Goal: Task Accomplishment & Management: Manage account settings

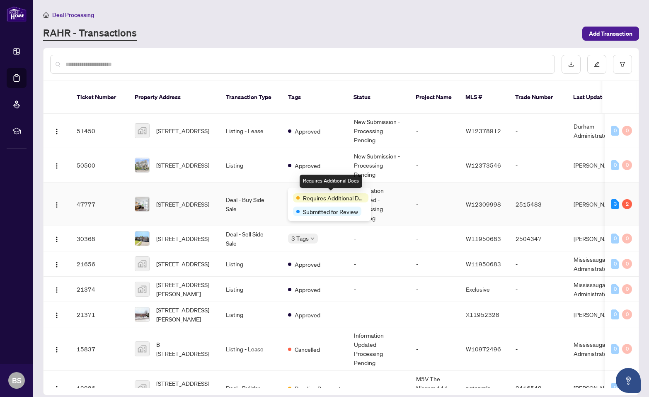
click at [309, 194] on span "Requires Additional Docs" at bounding box center [334, 197] width 62 height 9
click at [337, 197] on span "Requires Additional Docs" at bounding box center [334, 197] width 62 height 9
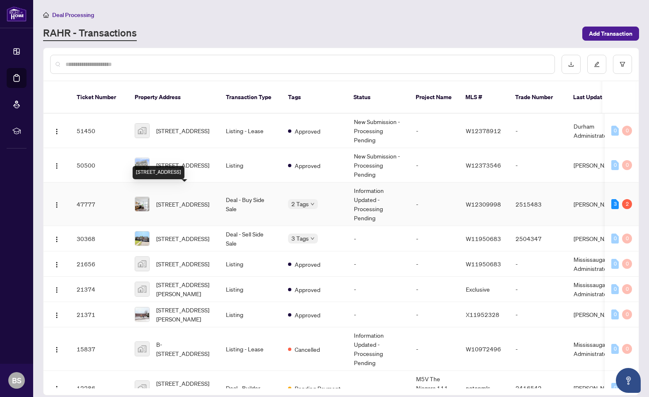
click at [166, 199] on span "[STREET_ADDRESS]" at bounding box center [182, 203] width 53 height 9
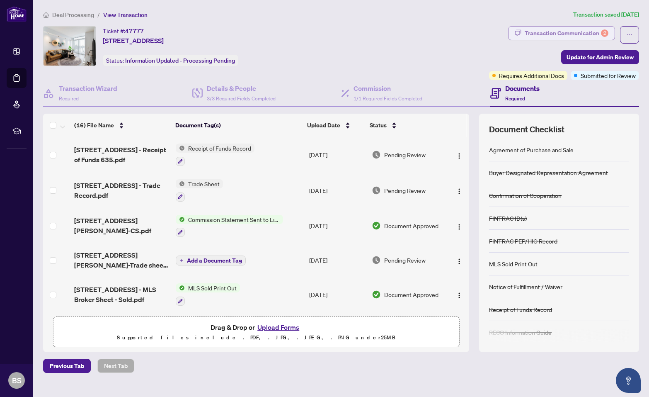
click at [553, 33] on div "Transaction Communication 2" at bounding box center [567, 33] width 84 height 13
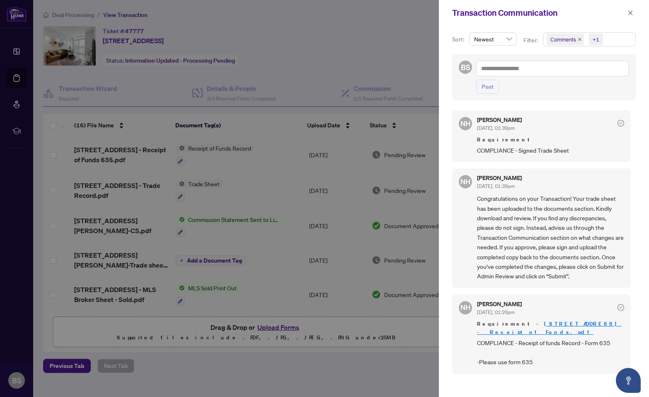
scroll to position [0, 0]
click at [631, 10] on icon "close" at bounding box center [630, 13] width 6 height 6
